Goal: Check status: Check status

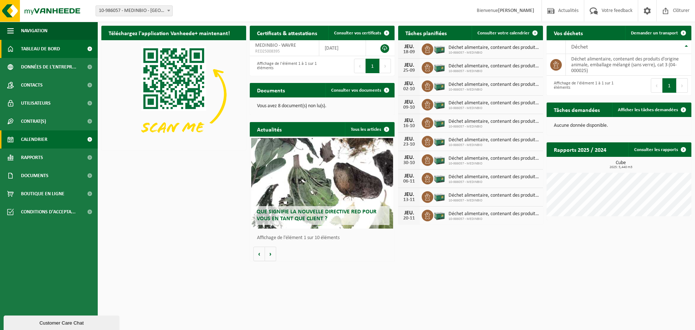
click at [33, 141] on span "Calendrier" at bounding box center [34, 139] width 26 height 18
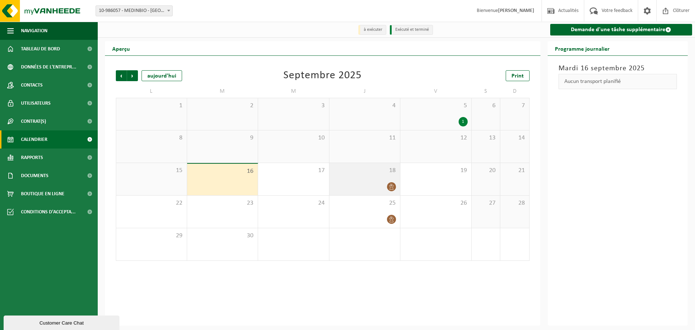
click at [366, 183] on div at bounding box center [365, 187] width 64 height 10
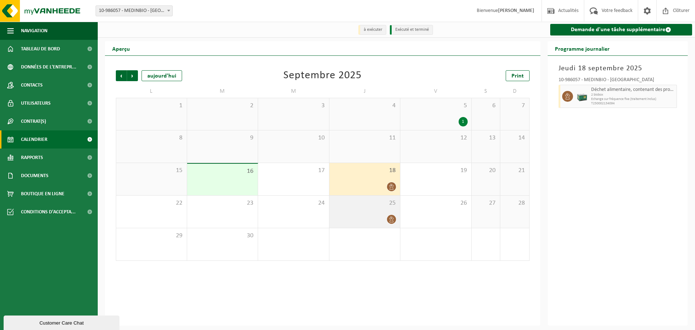
click at [376, 212] on div "25" at bounding box center [364, 211] width 71 height 32
